Goal: Information Seeking & Learning: Learn about a topic

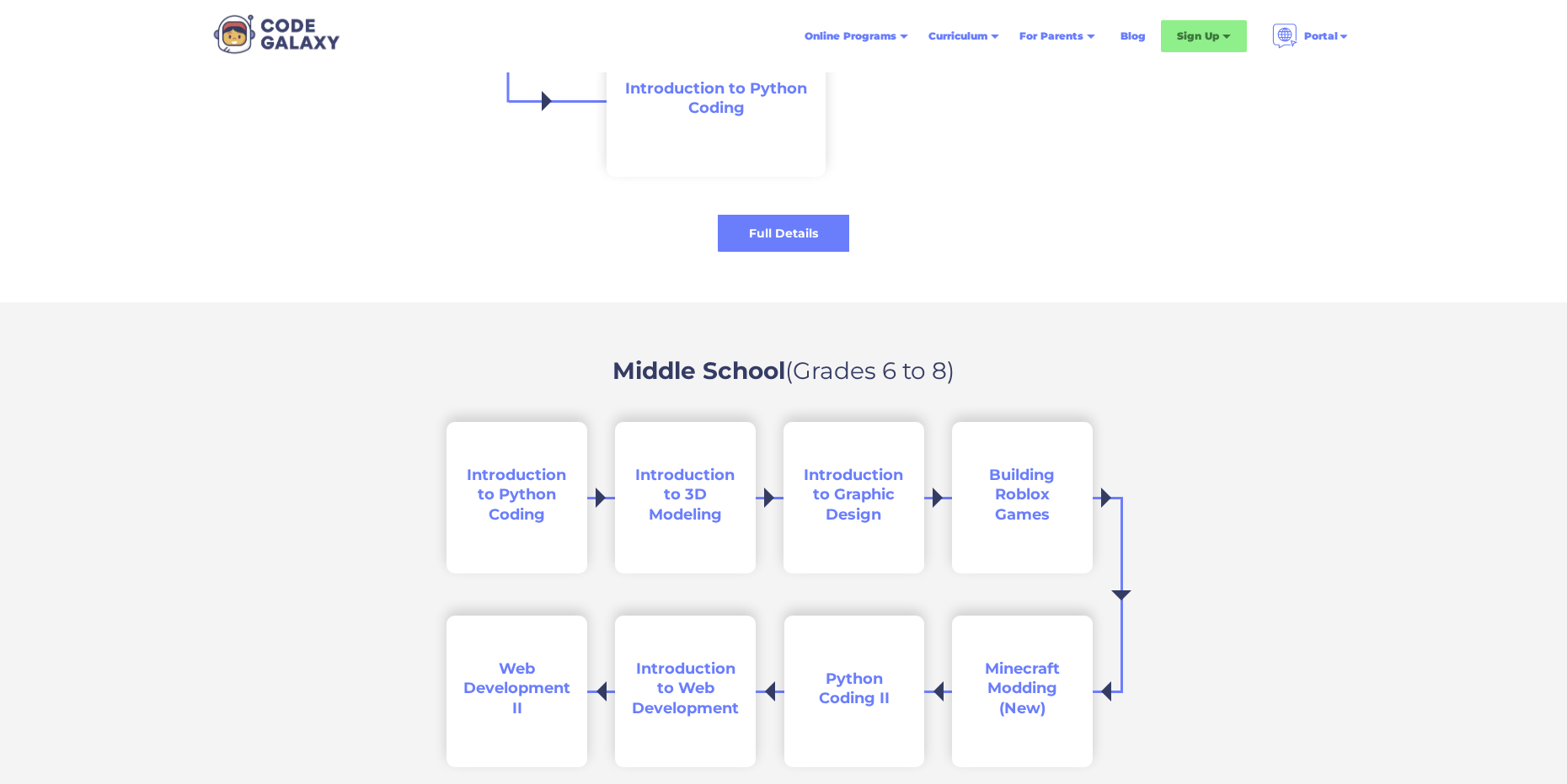
scroll to position [2357, 0]
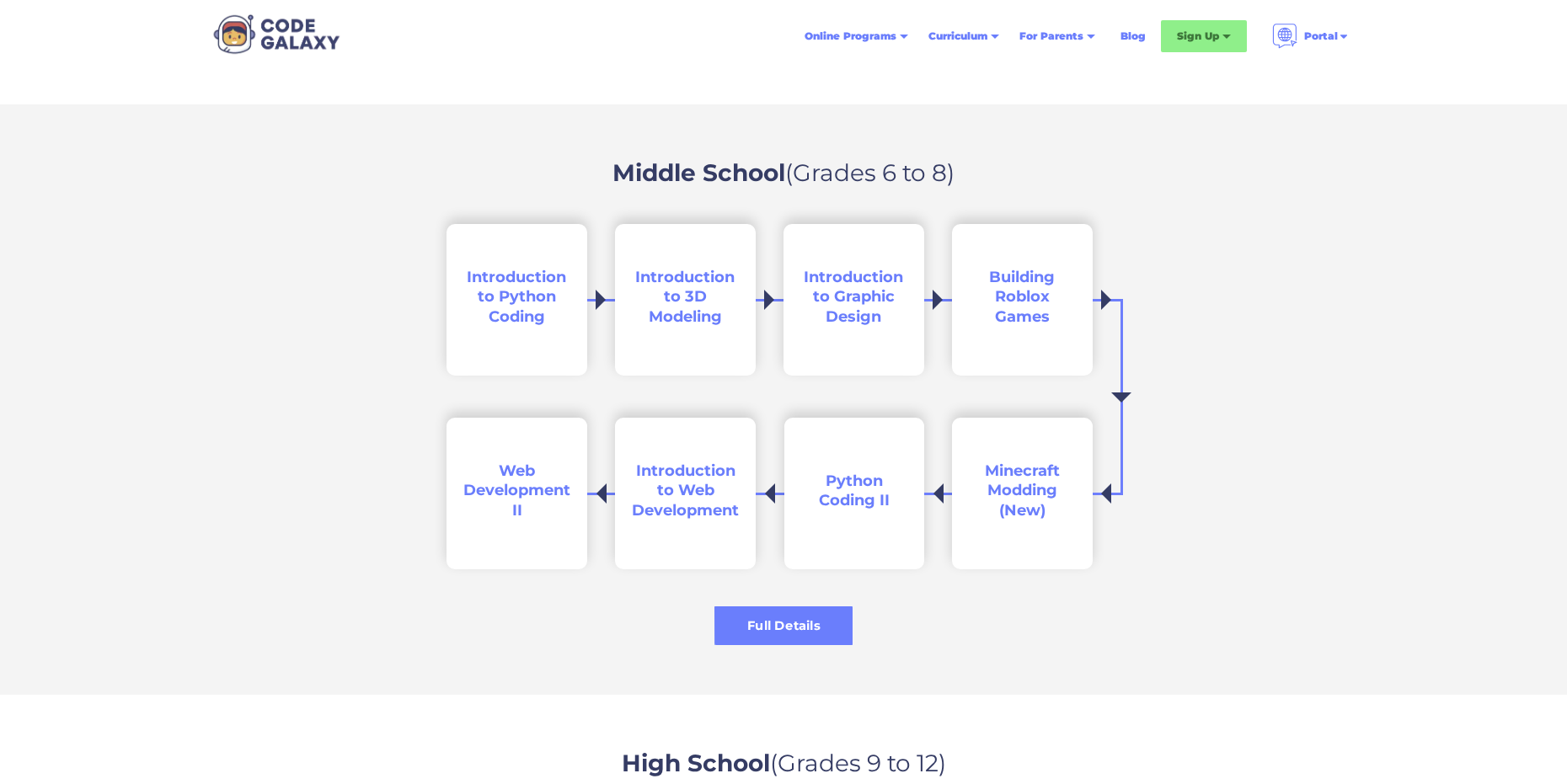
click at [740, 617] on div "Full Details" at bounding box center [784, 626] width 138 height 17
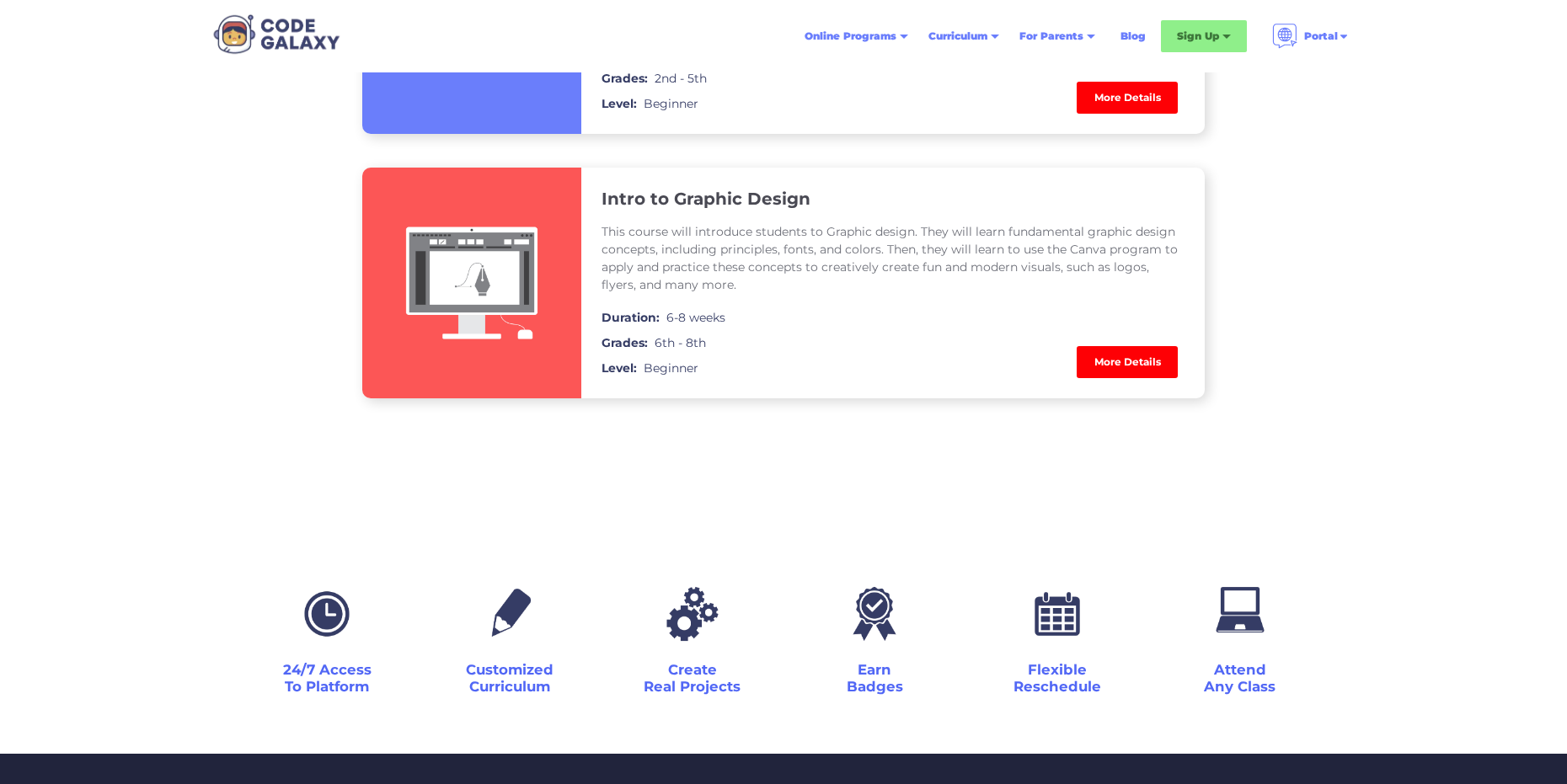
scroll to position [2441, 0]
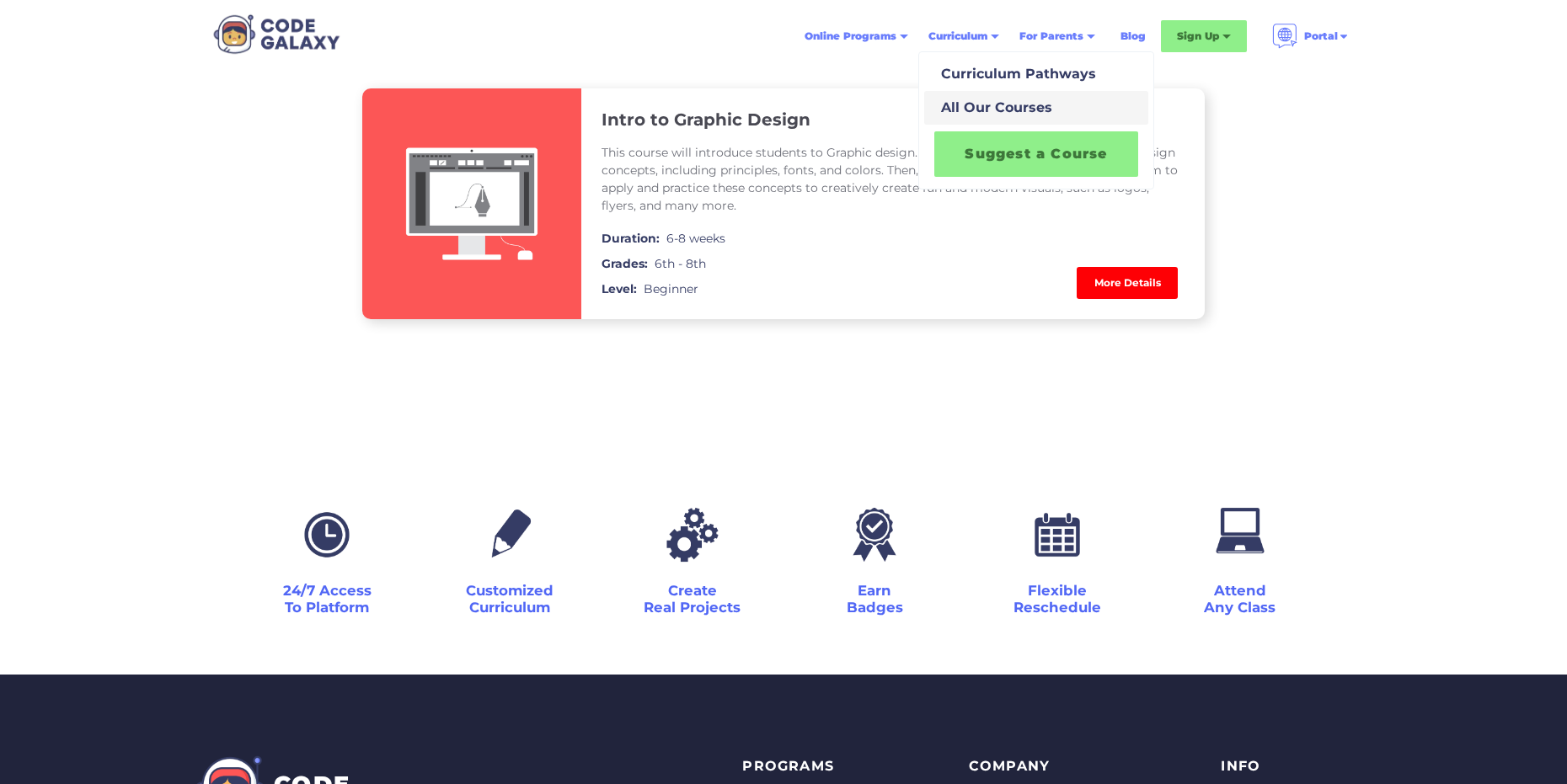
click at [980, 110] on div "All Our Courses" at bounding box center [993, 107] width 118 height 20
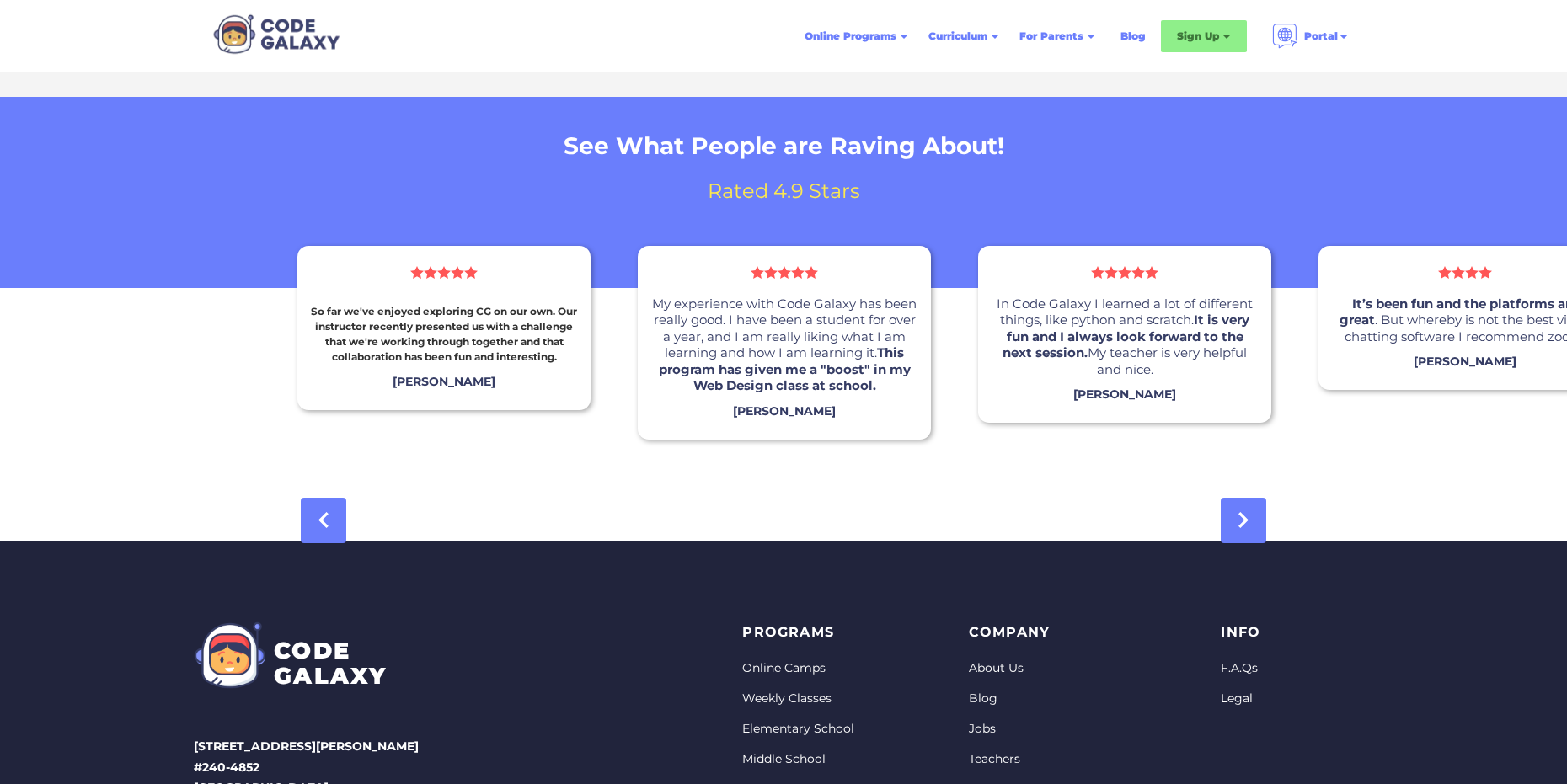
scroll to position [5387, 0]
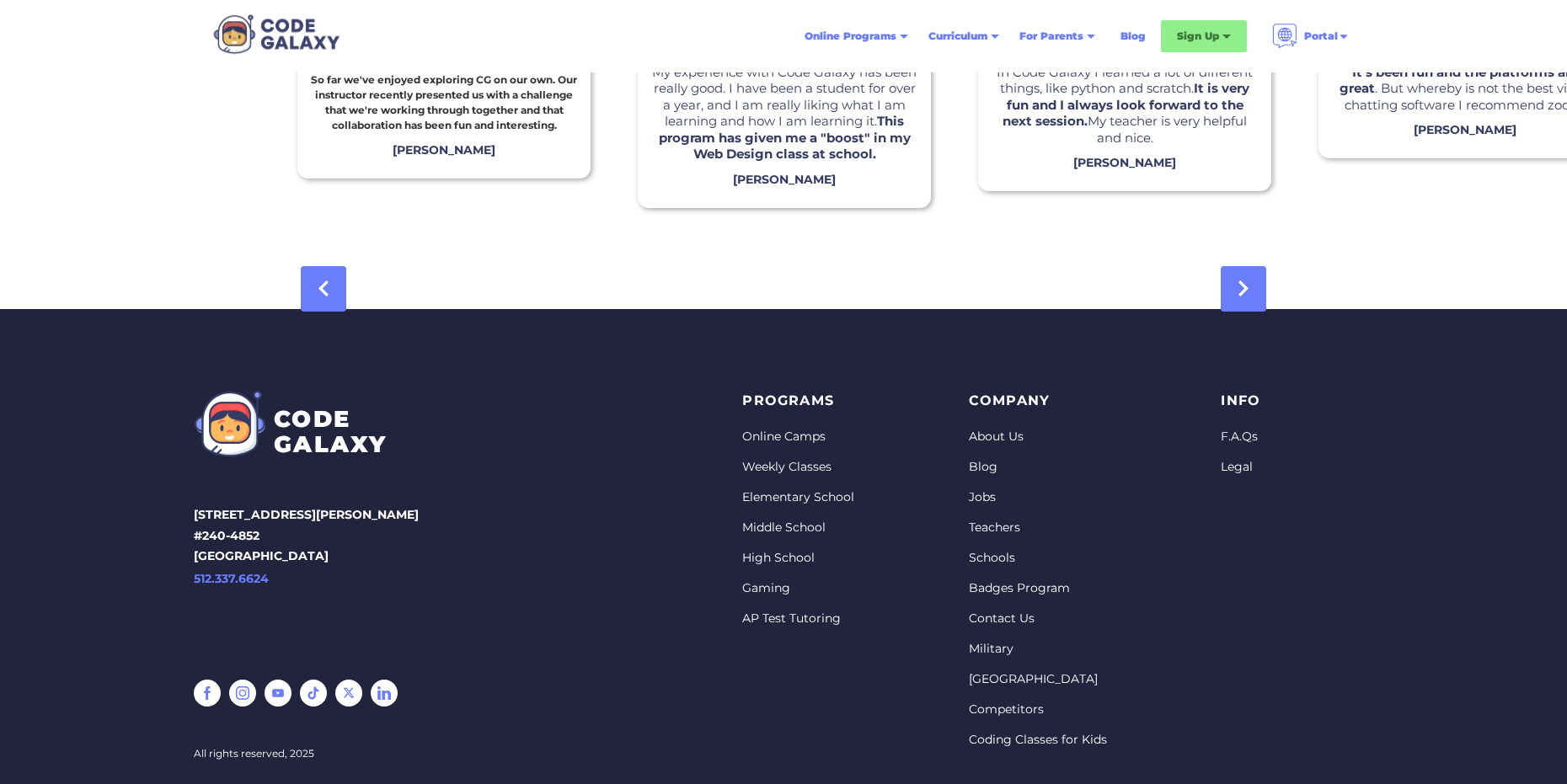
click at [759, 436] on link "Online Camps" at bounding box center [798, 438] width 112 height 17
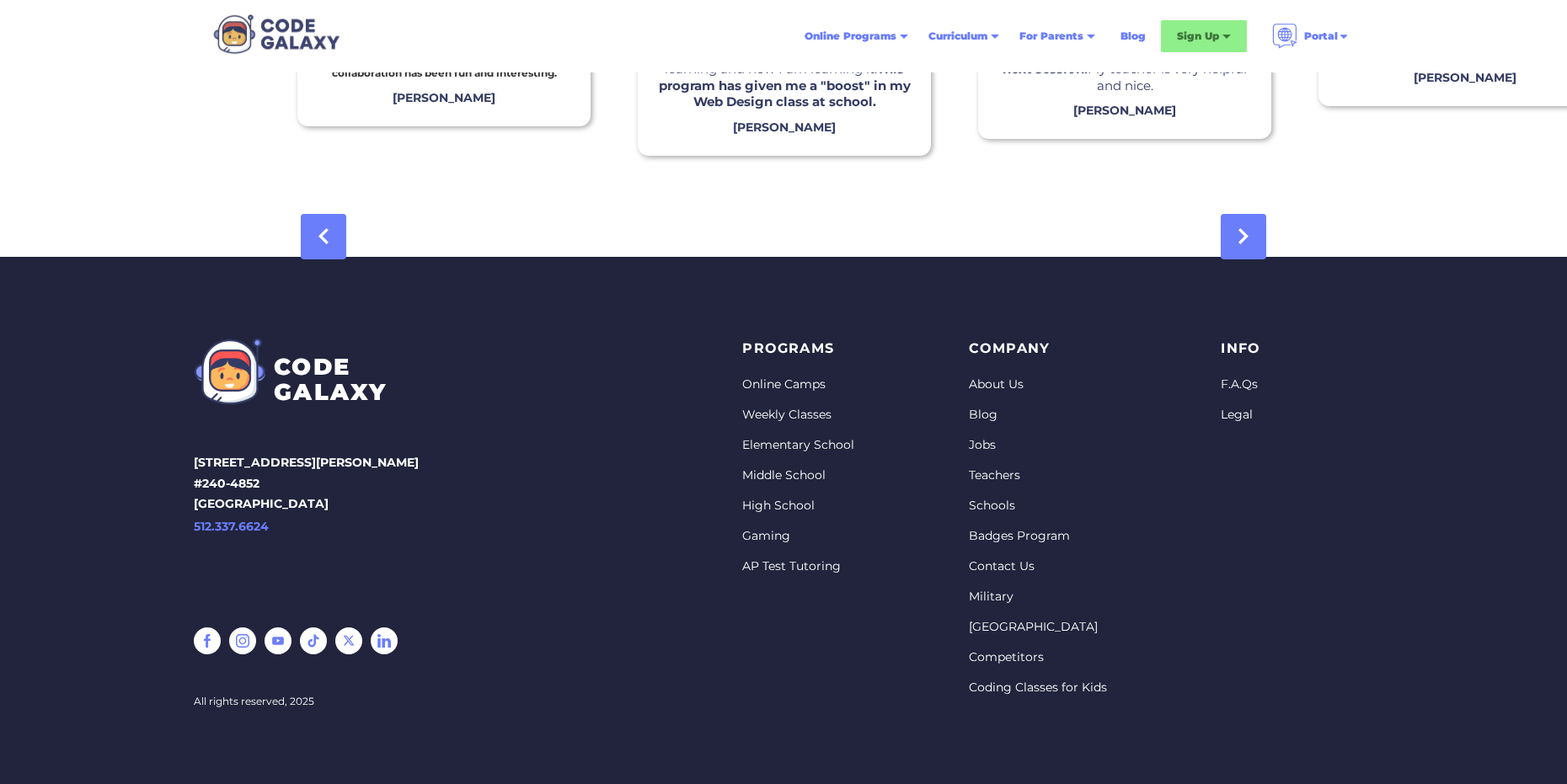
scroll to position [5447, 0]
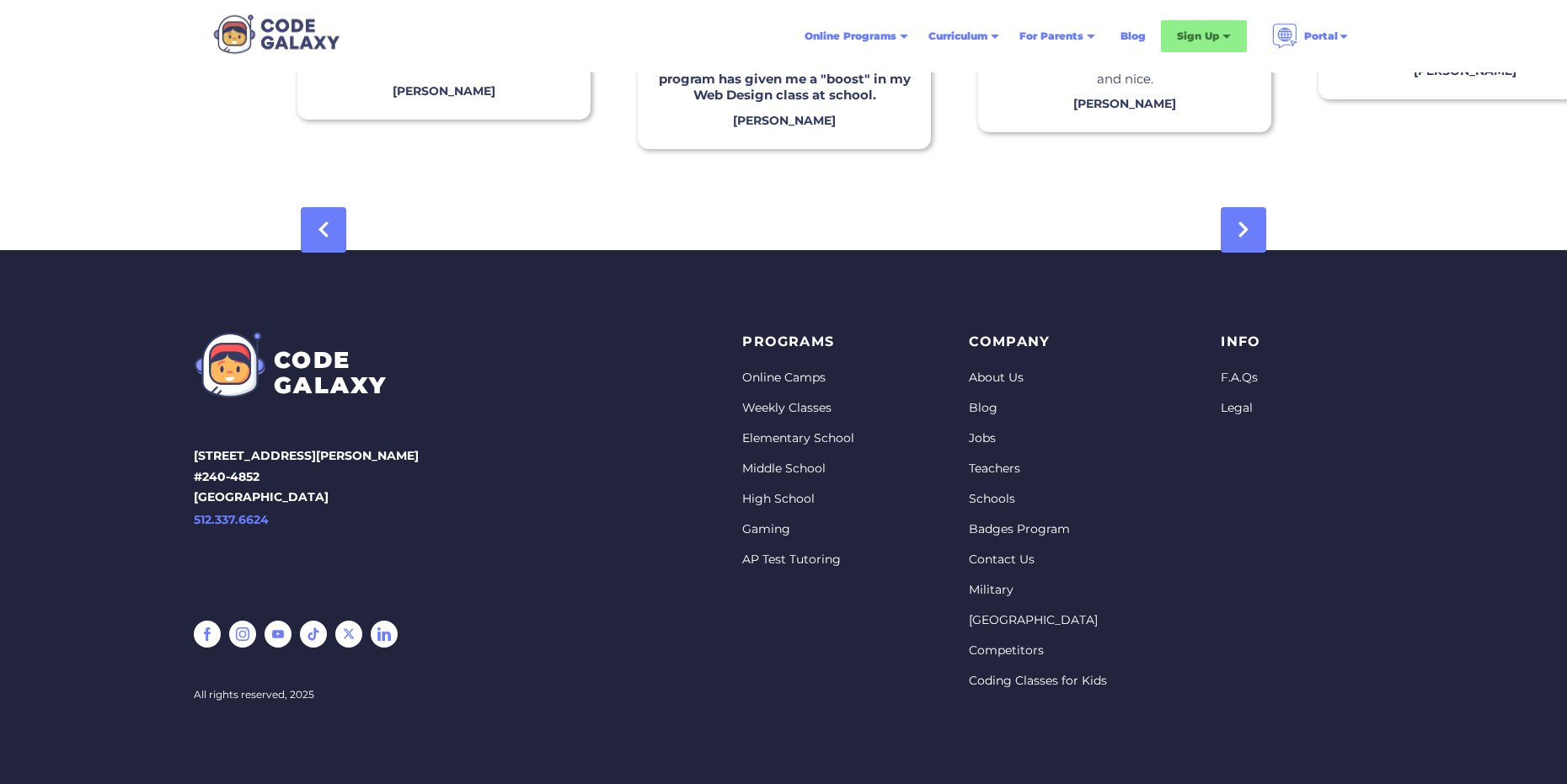
click at [761, 468] on link "Middle School" at bounding box center [798, 469] width 112 height 17
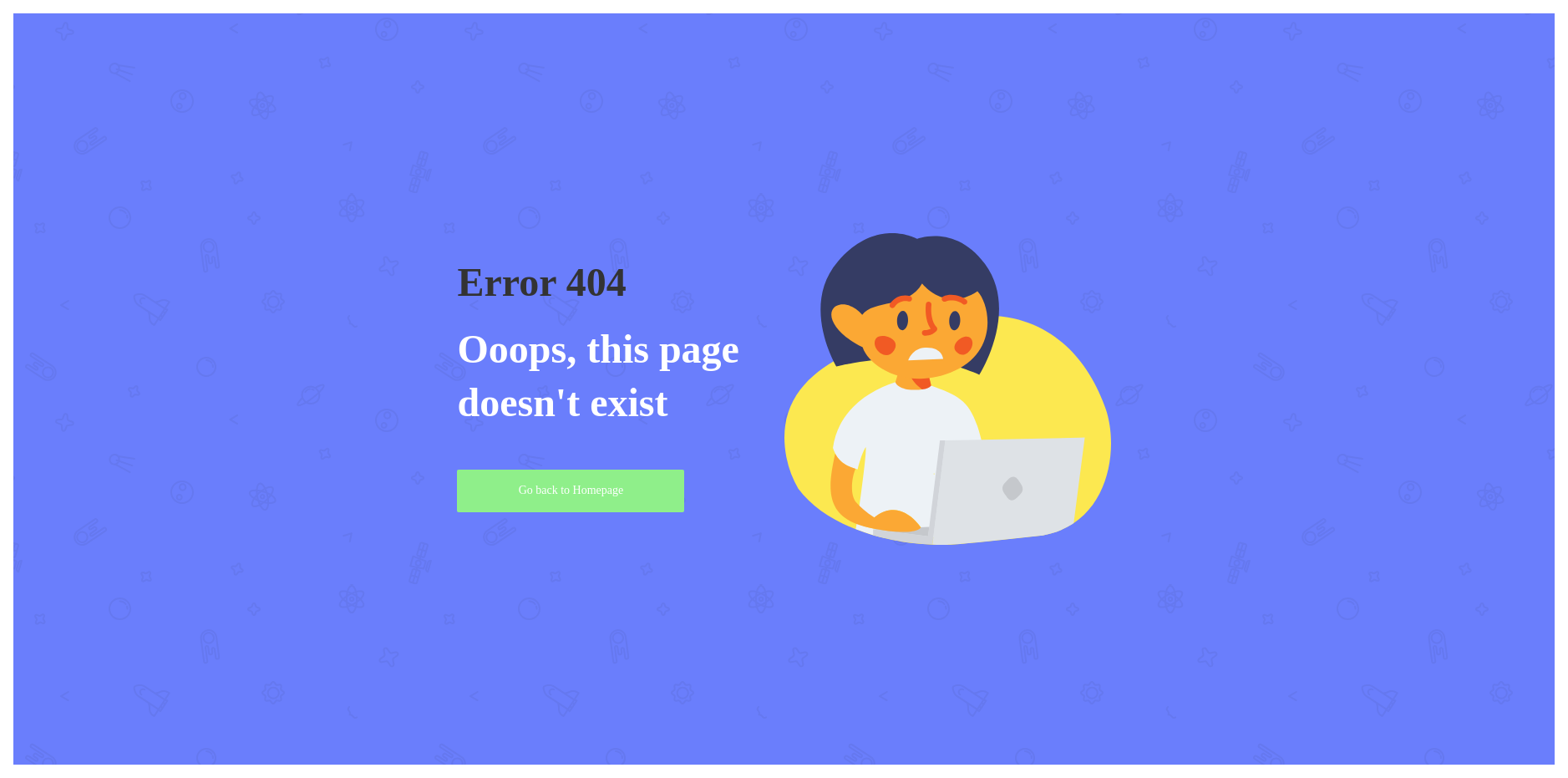
click at [595, 490] on link "Go back to Homepage" at bounding box center [570, 490] width 228 height 43
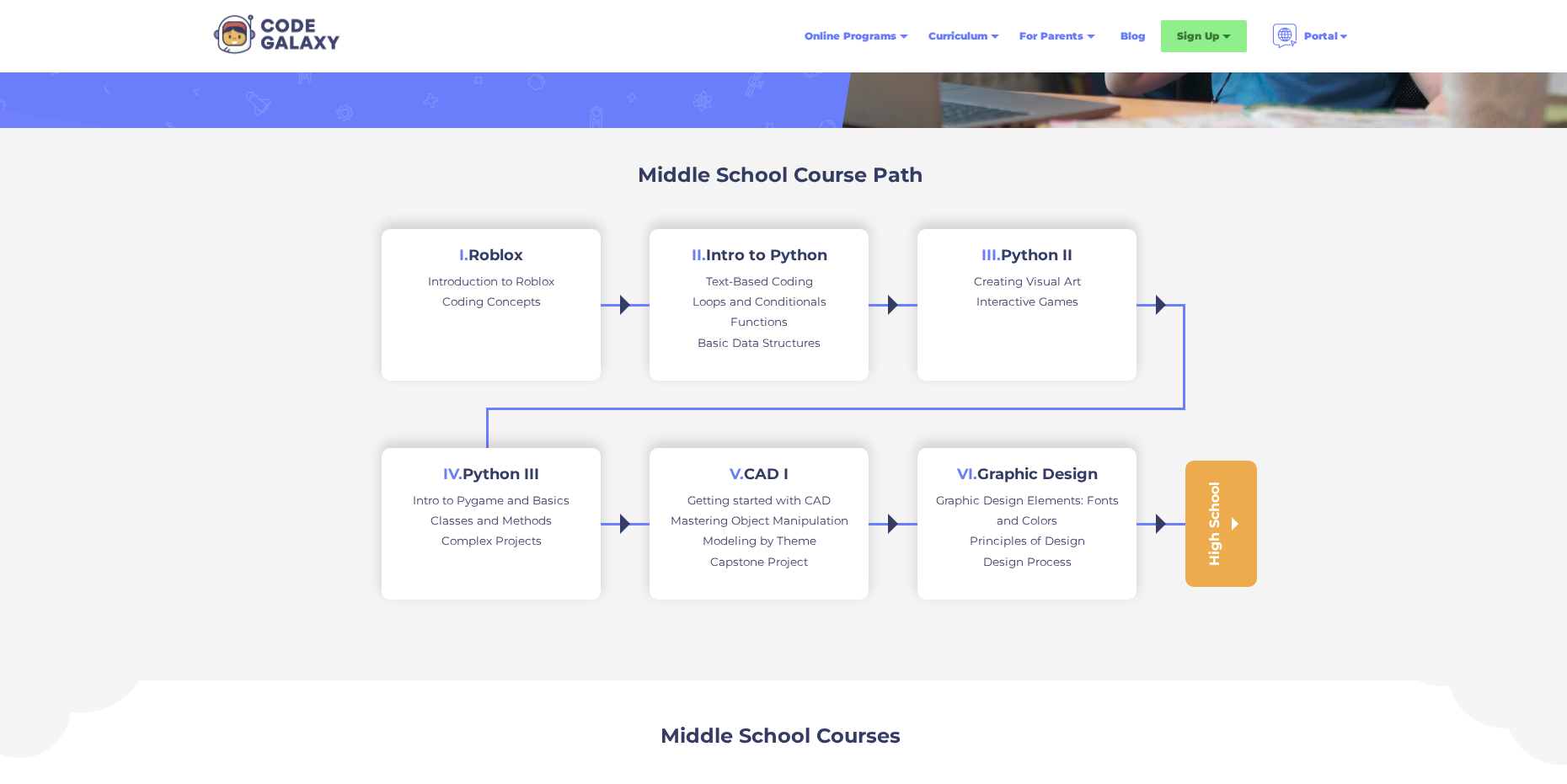
scroll to position [252, 0]
